Goal: Task Accomplishment & Management: Use online tool/utility

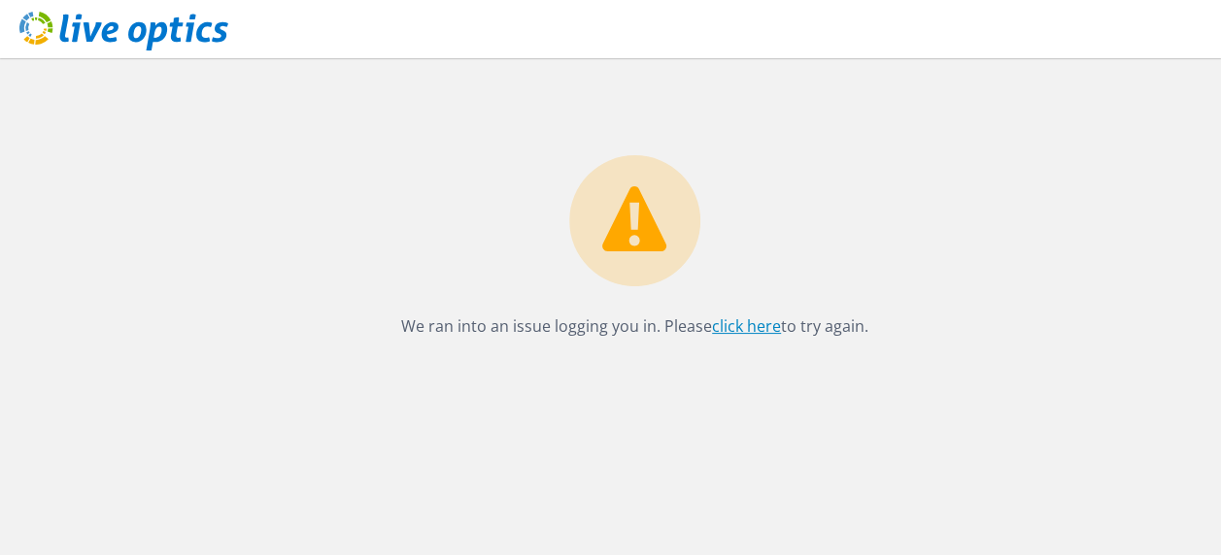
click at [747, 322] on link "click here" at bounding box center [746, 326] width 69 height 21
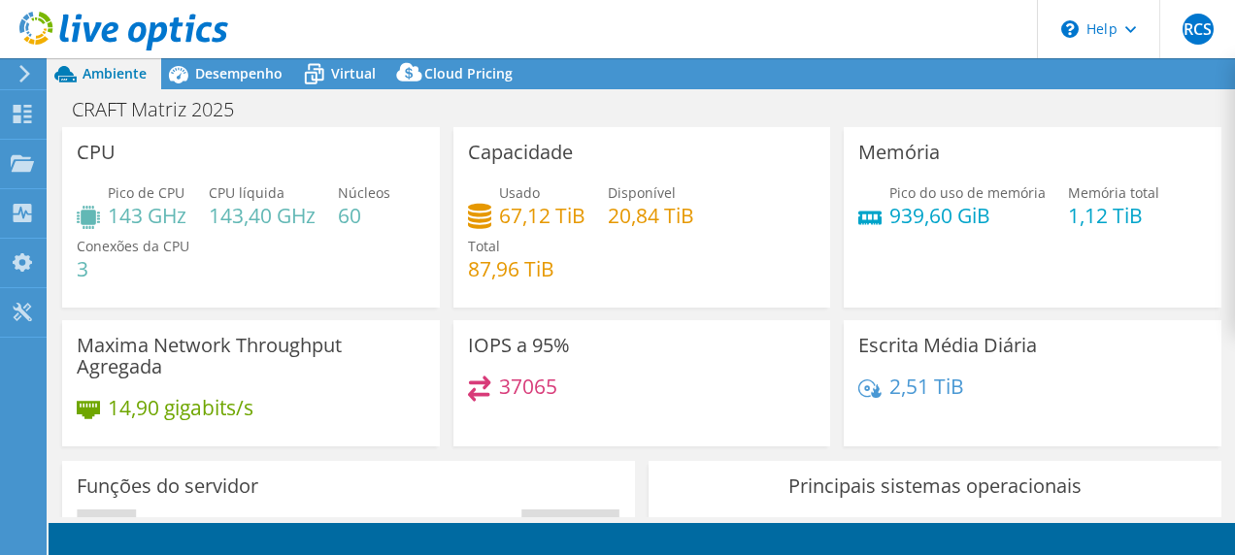
select select "SouthAmerica"
select select "BRL"
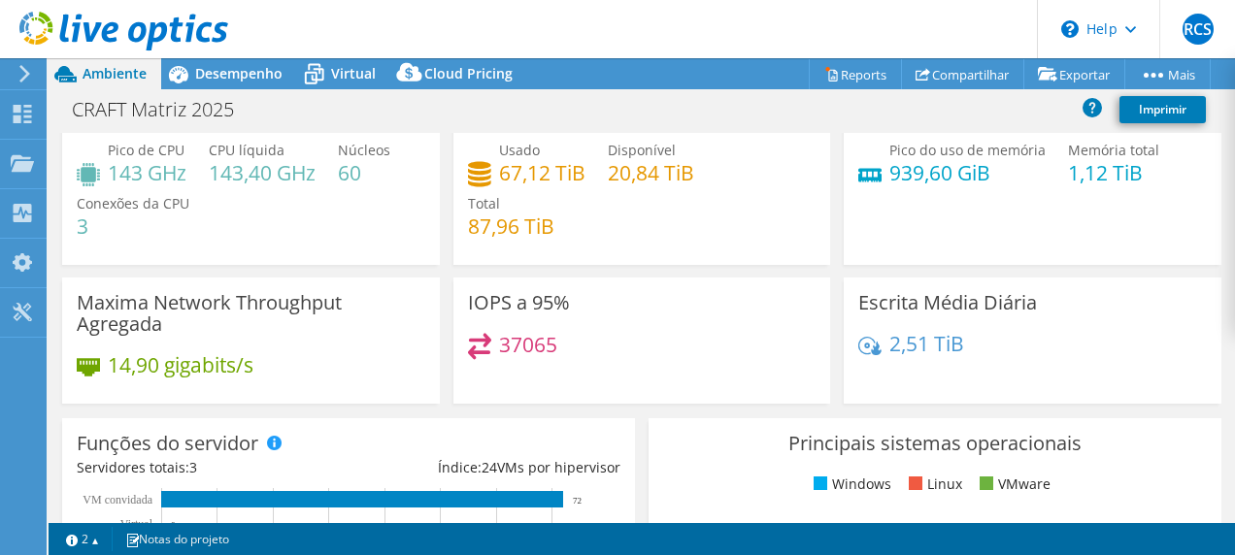
scroll to position [37, 0]
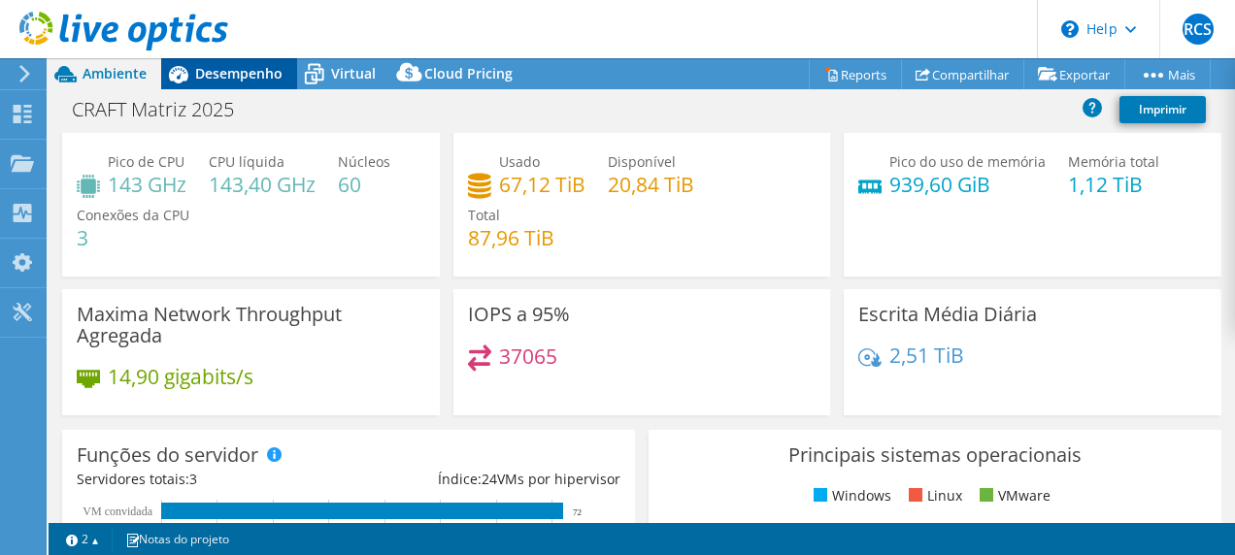
click at [247, 83] on div "Desempenho" at bounding box center [229, 73] width 136 height 31
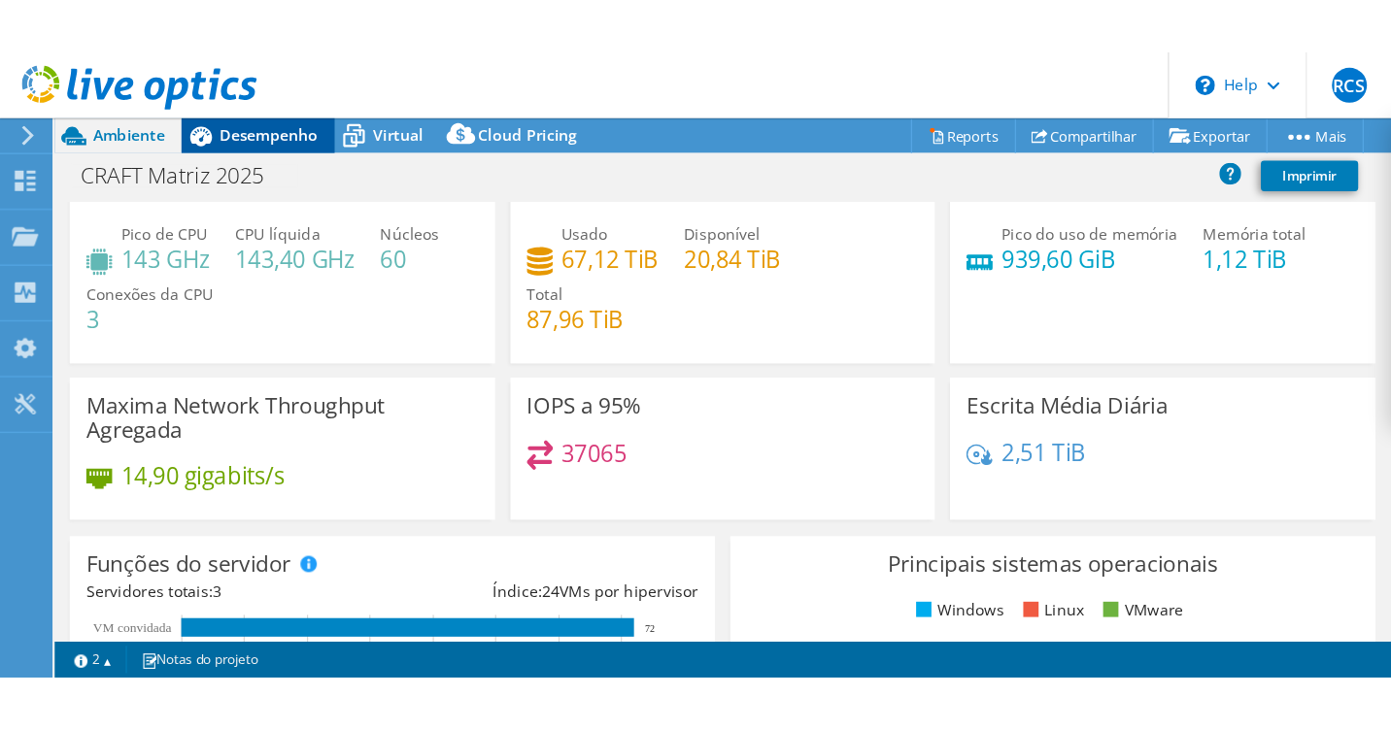
scroll to position [0, 0]
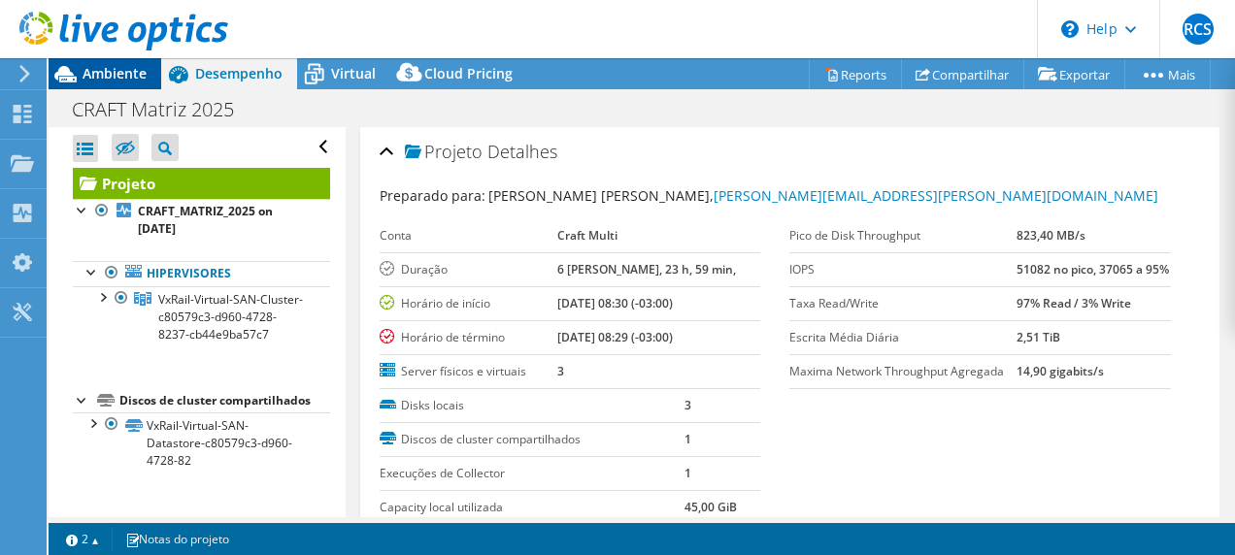
click at [126, 73] on span "Ambiente" at bounding box center [115, 73] width 64 height 18
